Goal: Find specific page/section: Find specific page/section

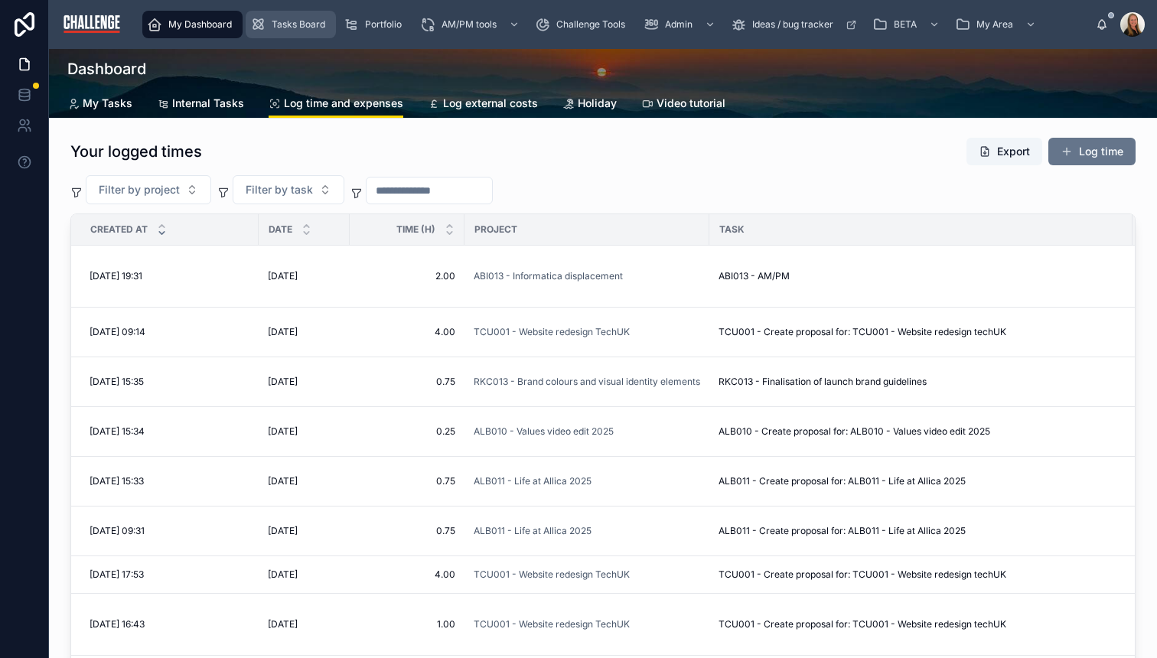
click at [289, 27] on span "Tasks Board" at bounding box center [299, 24] width 54 height 12
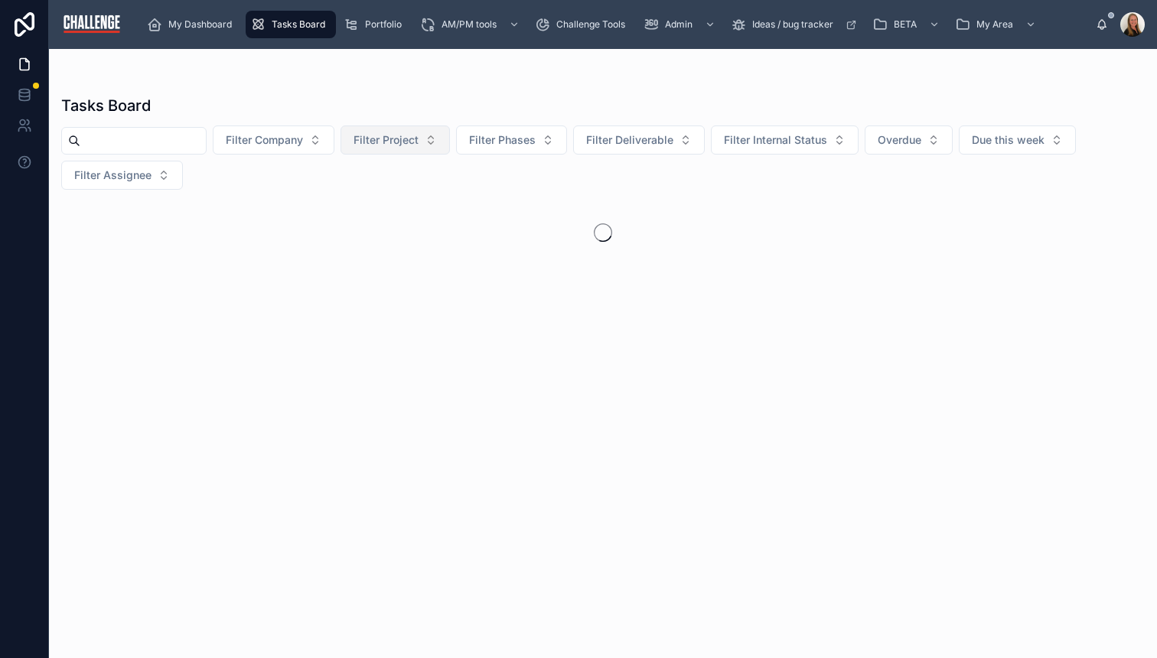
click at [418, 138] on span "Filter Project" at bounding box center [385, 139] width 65 height 15
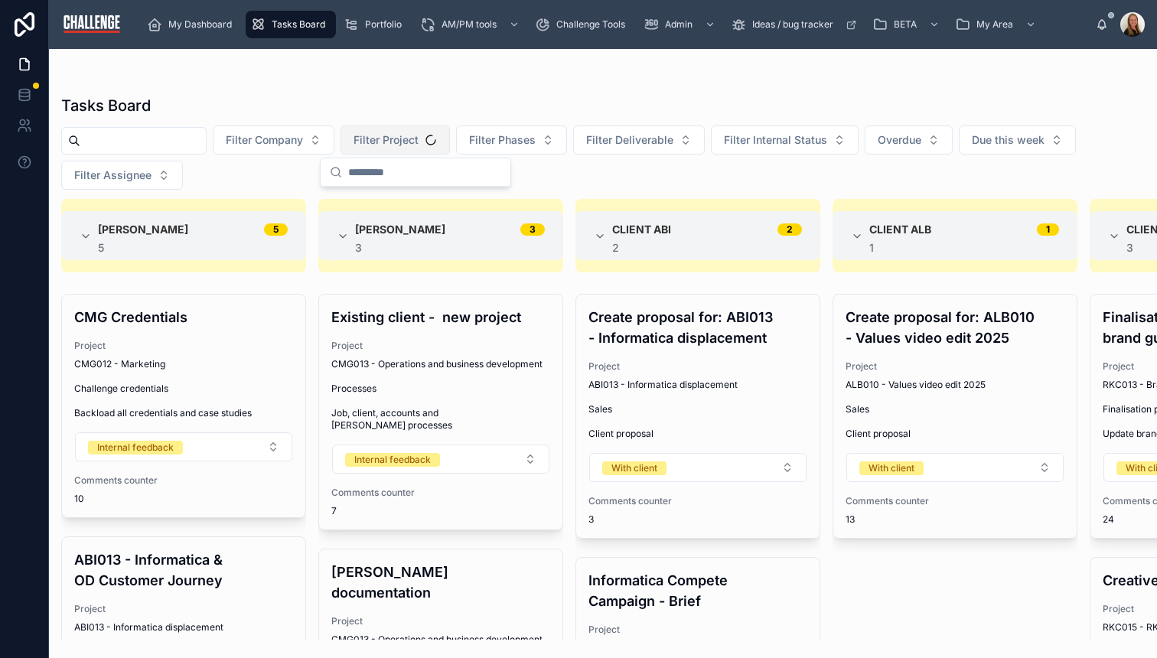
click at [418, 138] on span "Filter Project" at bounding box center [385, 139] width 65 height 15
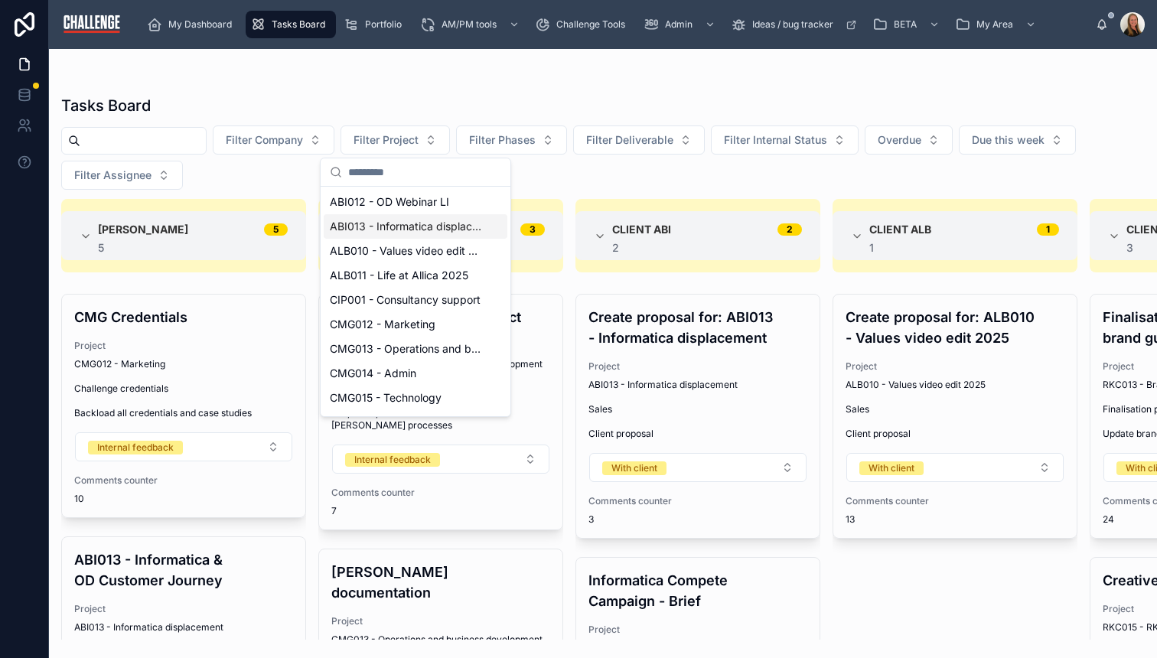
click at [419, 219] on span "ABI013 - Informatica displacement" at bounding box center [406, 226] width 153 height 15
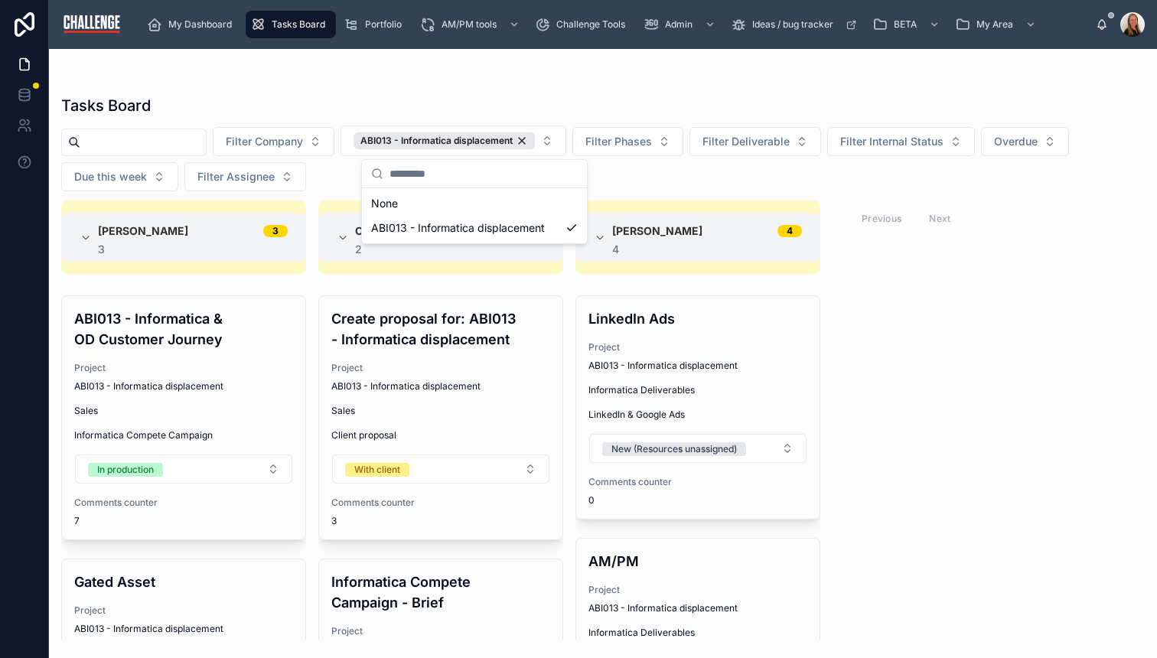
click at [866, 449] on div "Alice Hollis 3 3 ABI013 - Informatica & OD Customer Journey Project ABI013 - In…" at bounding box center [603, 419] width 1108 height 439
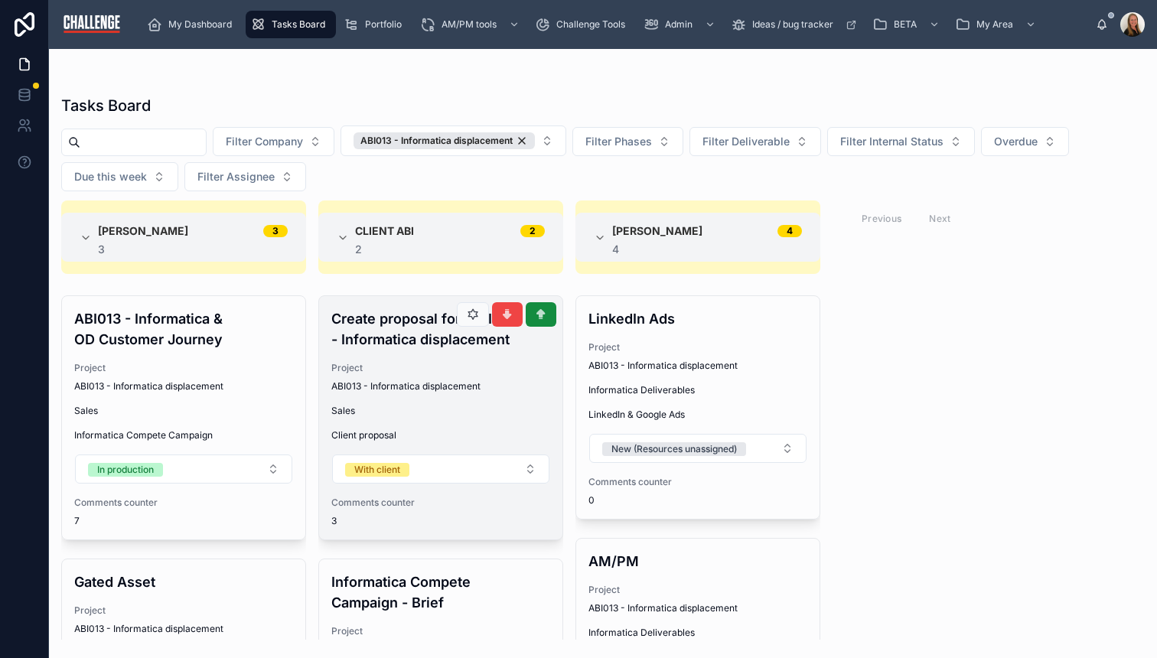
click at [401, 382] on span "ABI013 - Informatica displacement" at bounding box center [405, 386] width 149 height 12
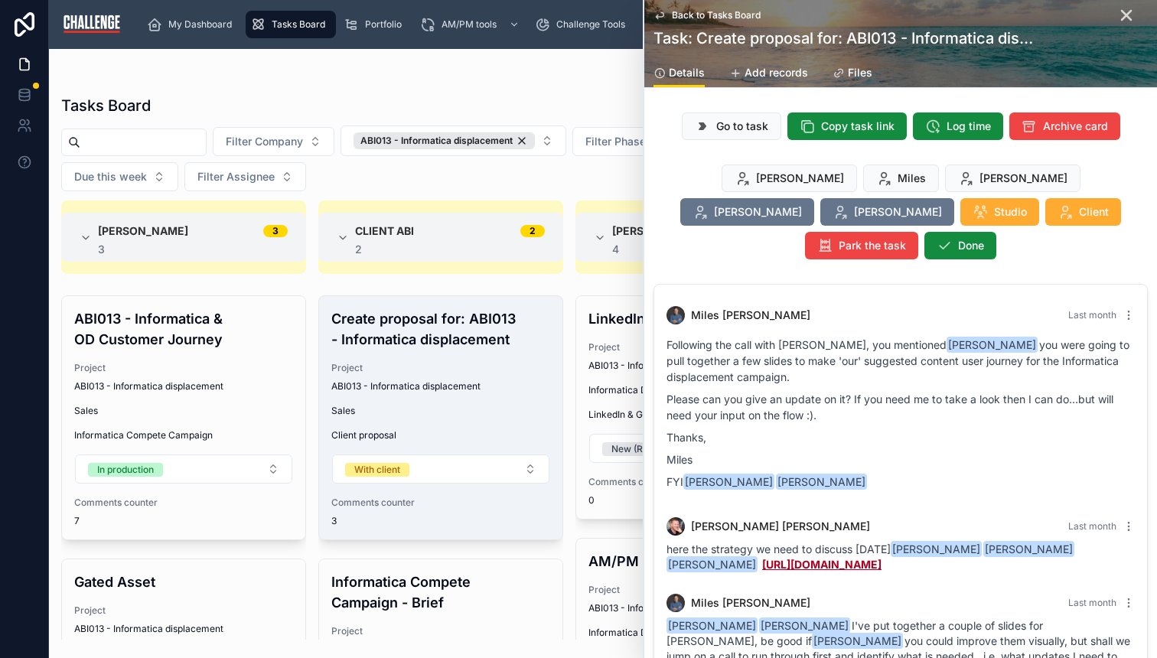
scroll to position [114, 0]
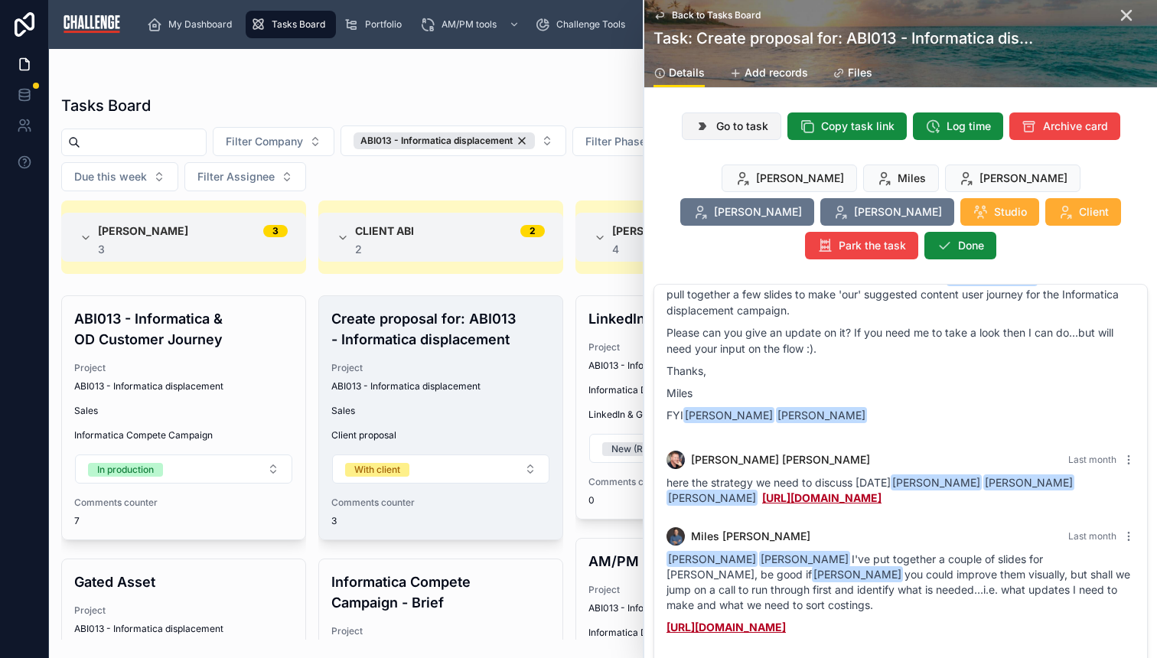
click at [730, 128] on span "Go to task" at bounding box center [742, 126] width 52 height 15
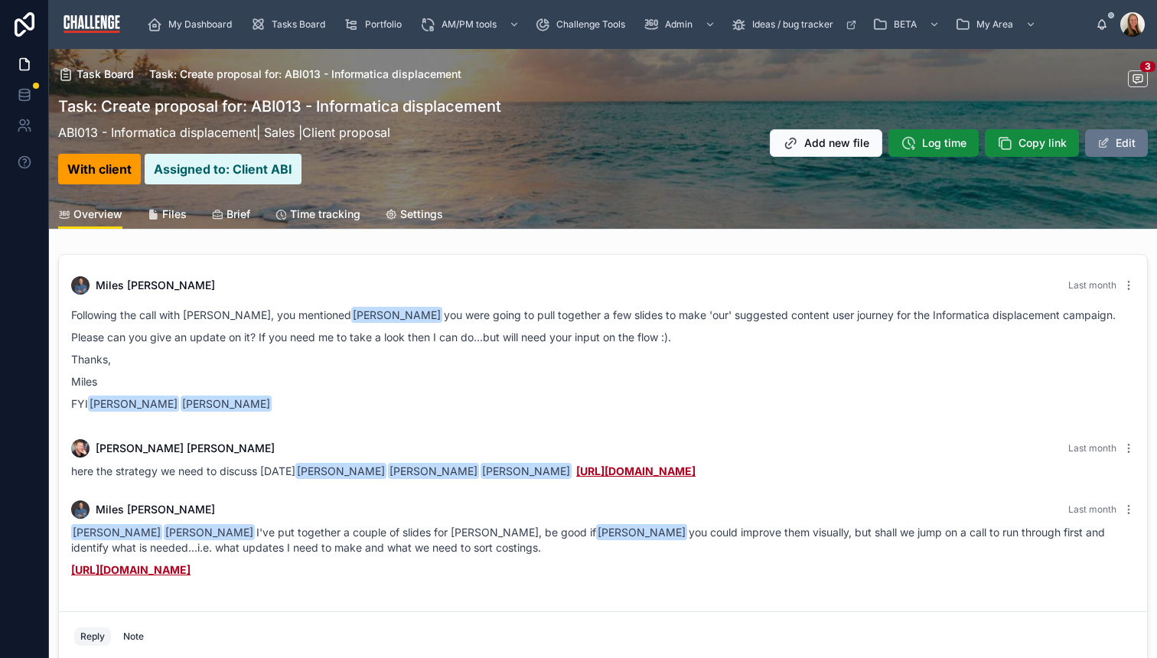
click at [164, 213] on span "Files" at bounding box center [174, 214] width 24 height 15
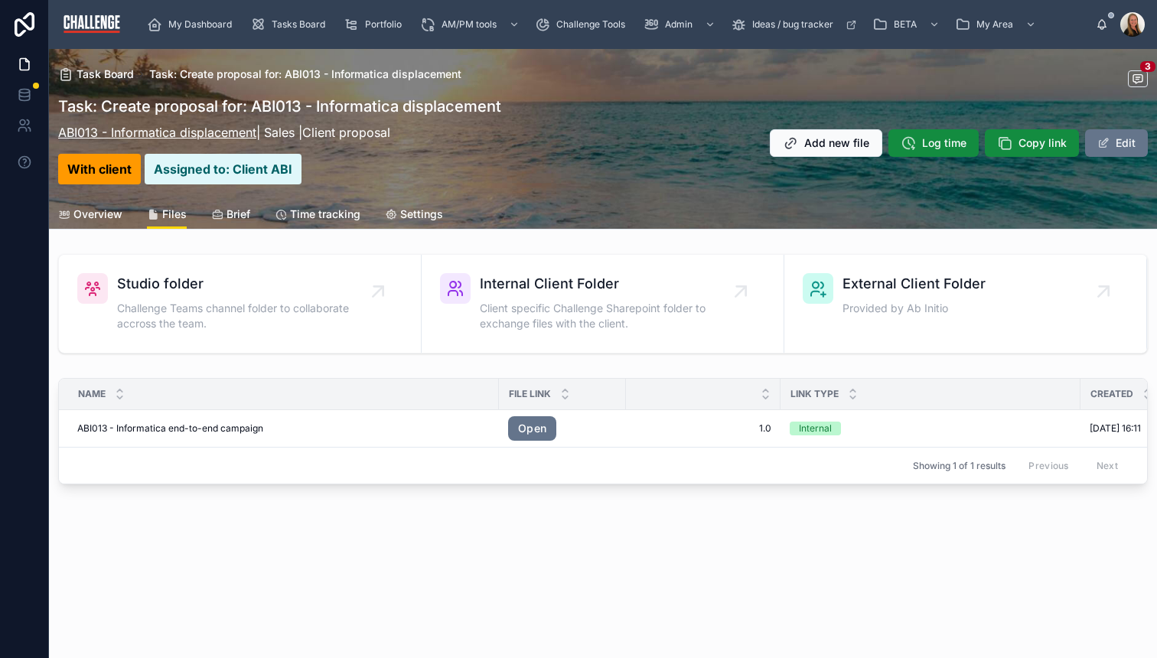
click at [213, 135] on link "ABI013 - Informatica displacement" at bounding box center [157, 132] width 198 height 15
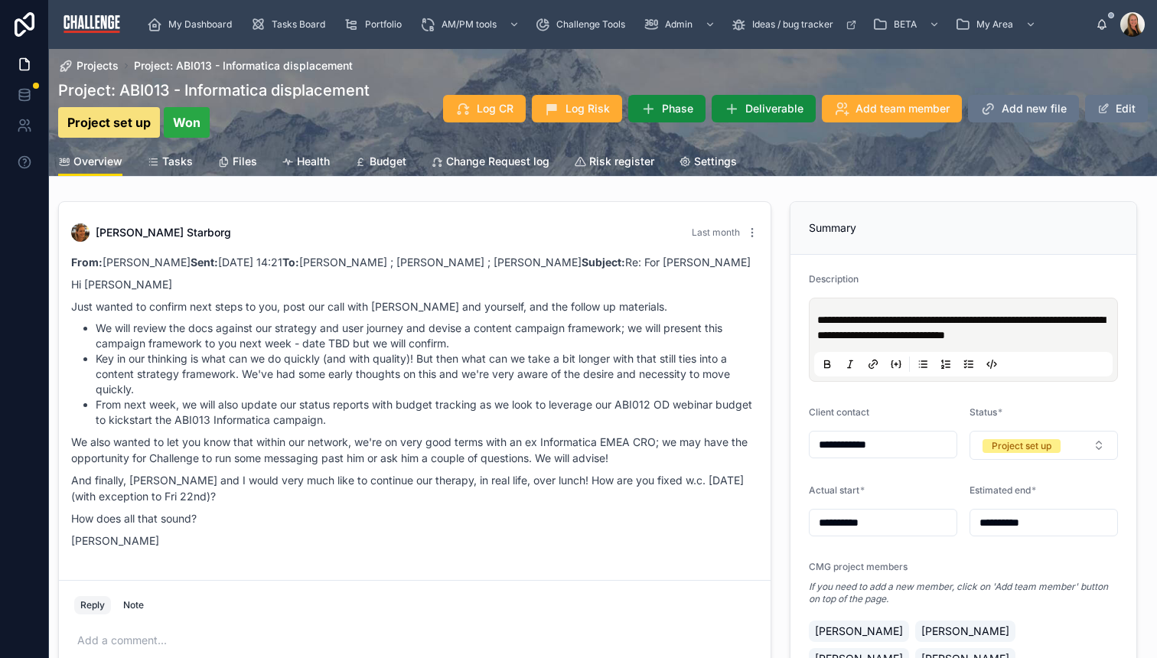
click at [245, 159] on span "Files" at bounding box center [245, 161] width 24 height 15
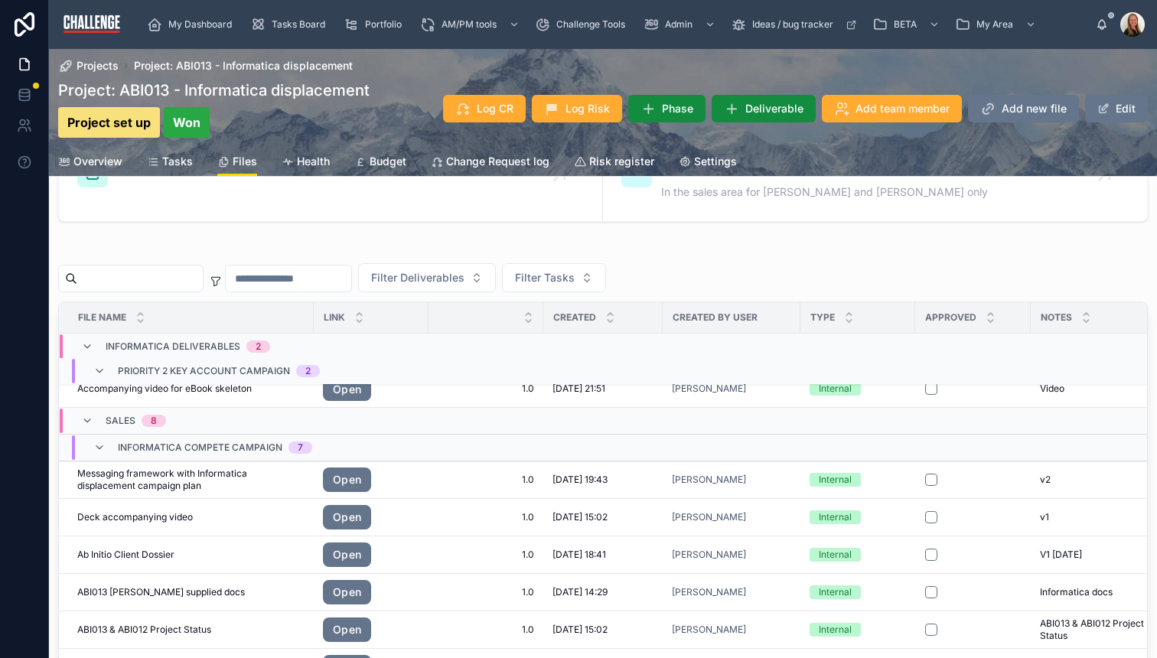
scroll to position [54, 0]
click at [346, 479] on link "Open" at bounding box center [347, 479] width 48 height 24
click at [0, 0] on div "My Dashboard Tasks Board Portfolio AM/PM tools Challenge Tools Admin Ideas / bu…" at bounding box center [578, 329] width 1157 height 658
